Goal: Information Seeking & Learning: Learn about a topic

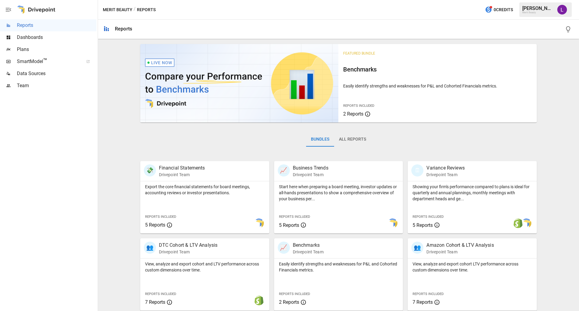
click at [380, 83] on p "Easily identify strengths and weaknesses for P&L and Cohorted Financials metric…" at bounding box center [437, 86] width 189 height 6
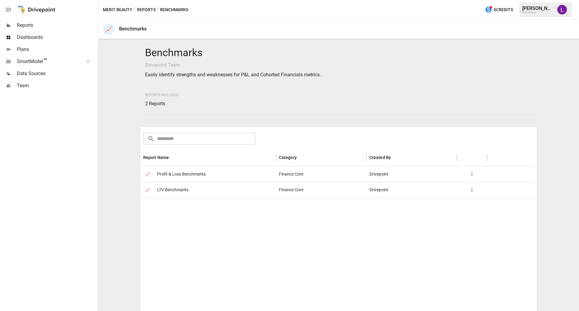
click at [182, 174] on span "Profit & Loss Benchmarks" at bounding box center [181, 173] width 49 height 15
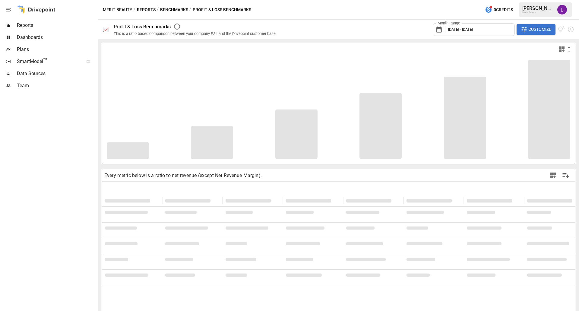
type input "**********"
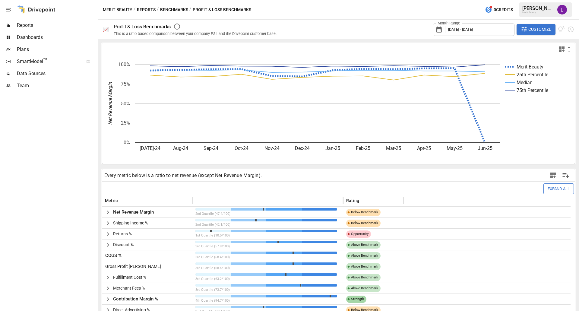
click at [49, 74] on span "Data Sources" at bounding box center [57, 73] width 80 height 7
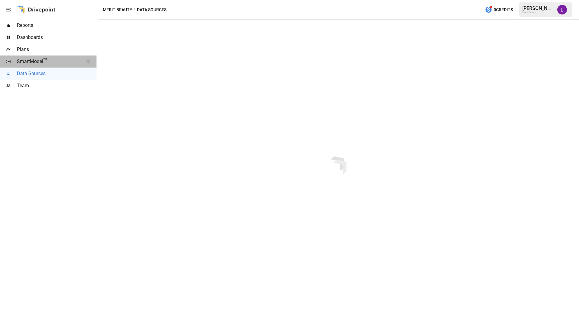
click at [52, 62] on span "SmartModel ™" at bounding box center [48, 61] width 63 height 7
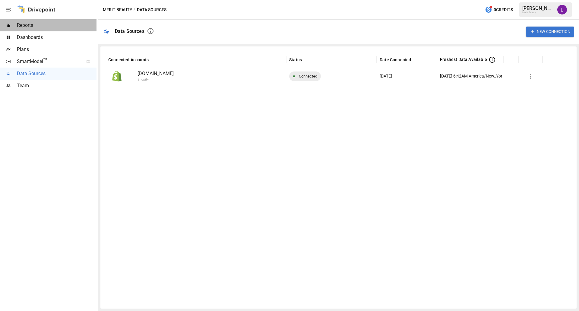
click at [31, 25] on span "Reports" at bounding box center [57, 25] width 80 height 7
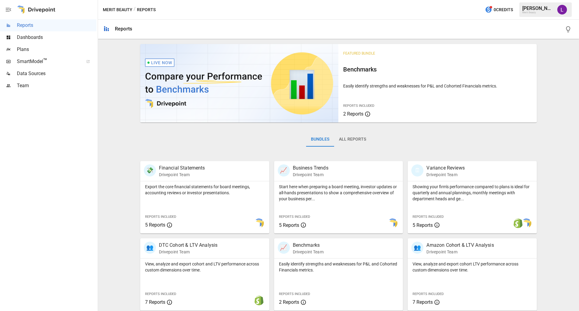
click at [124, 218] on div "Featured Bundle Benchmarks Easily identify strengths and weaknesses for P&L and…" at bounding box center [338, 215] width 476 height 346
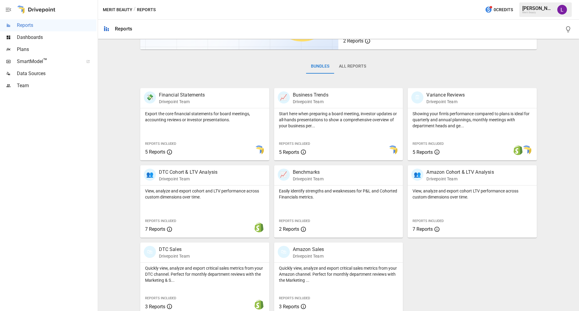
scroll to position [79, 0]
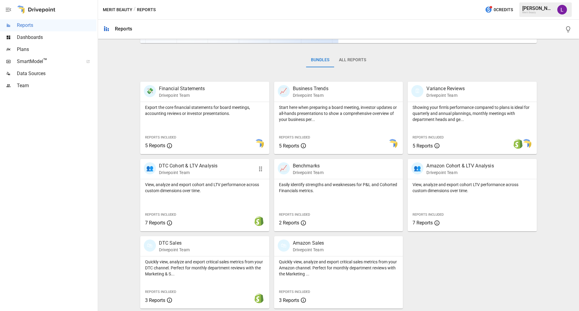
click at [231, 181] on div "View, analyze and export cohort and LTV performance across custom dimensions ov…" at bounding box center [204, 186] width 129 height 14
